Goal: Task Accomplishment & Management: Use online tool/utility

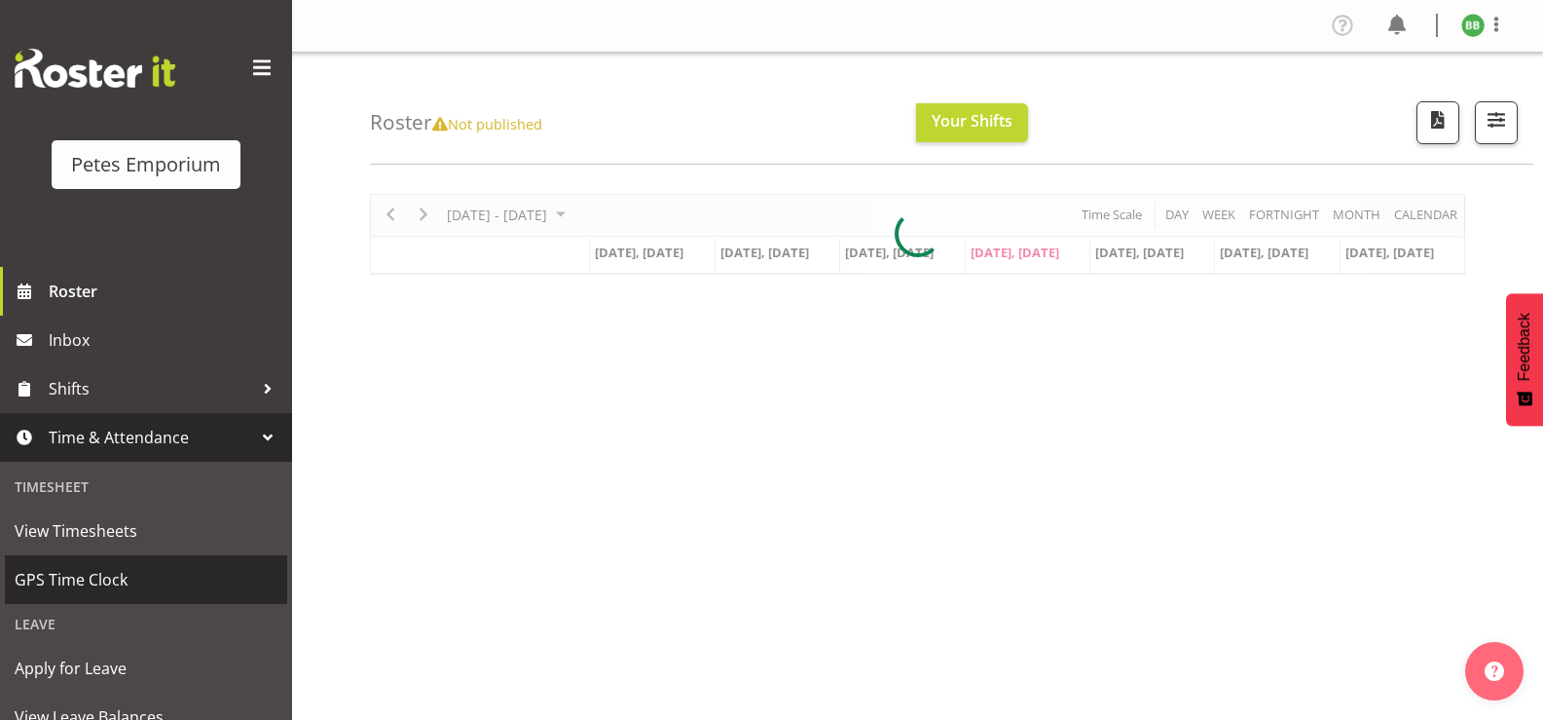
click at [124, 604] on link "GPS Time Clock" at bounding box center [146, 579] width 282 height 49
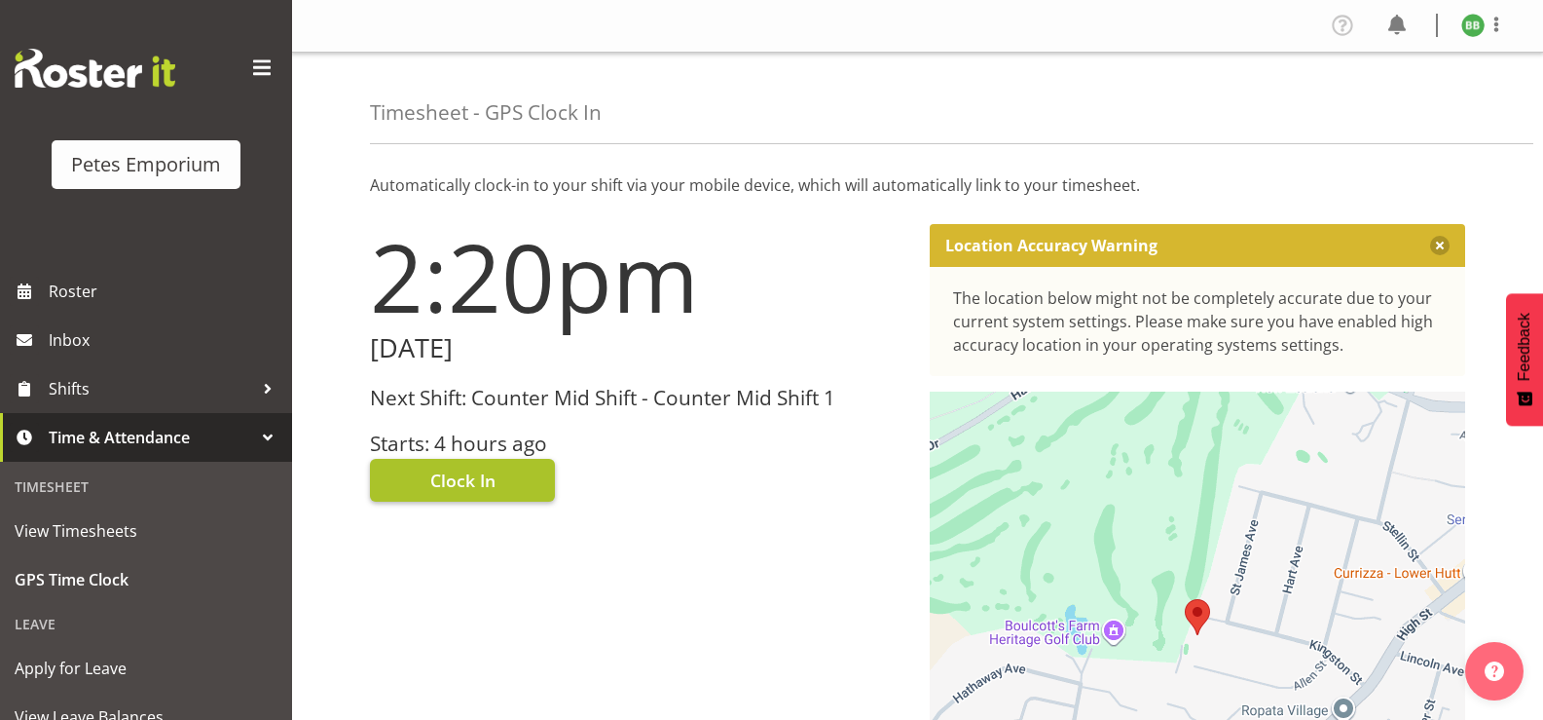
click at [480, 471] on span "Clock In" at bounding box center [462, 479] width 65 height 25
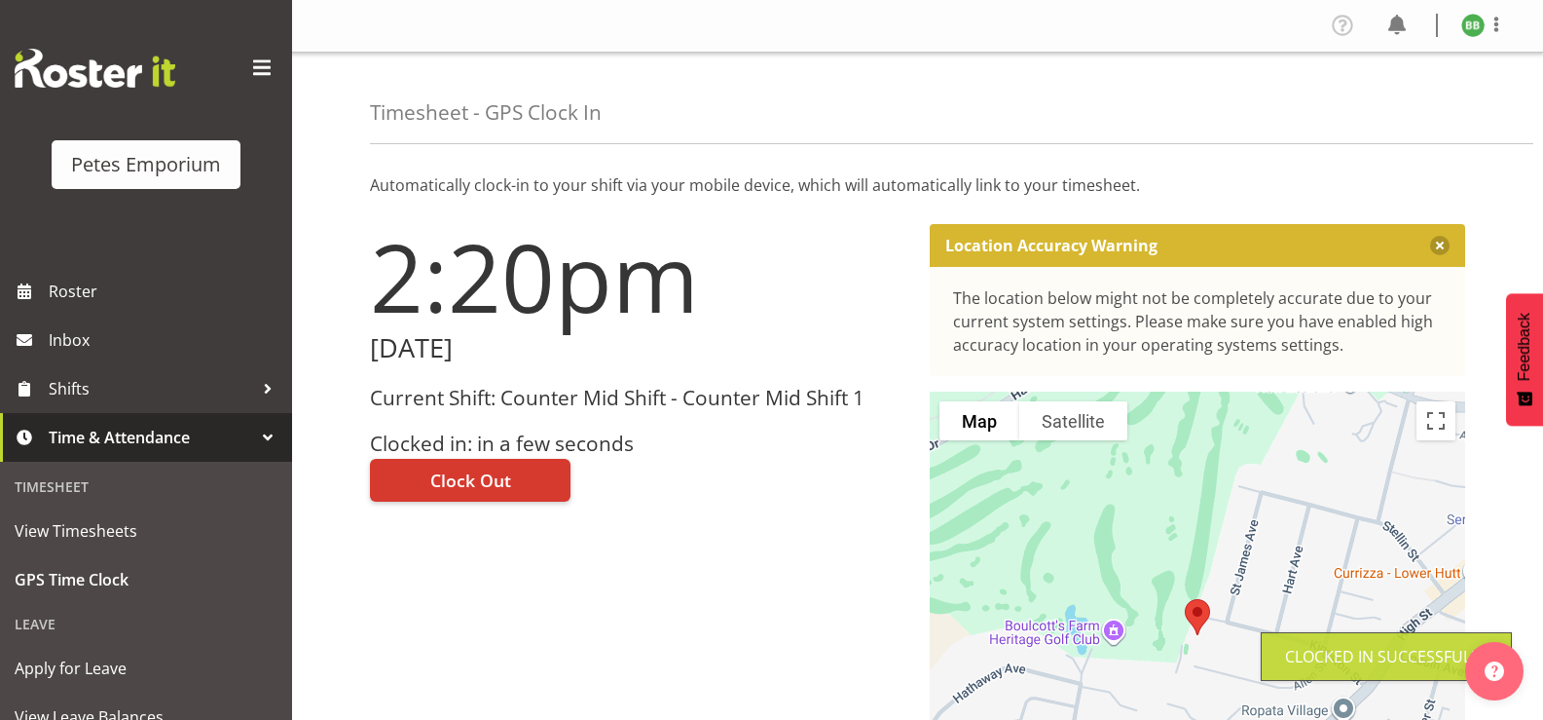
click at [1465, 34] on figure at bounding box center [1473, 25] width 23 height 23
click at [1375, 118] on link "Log Out" at bounding box center [1414, 102] width 187 height 35
